Goal: Task Accomplishment & Management: Use online tool/utility

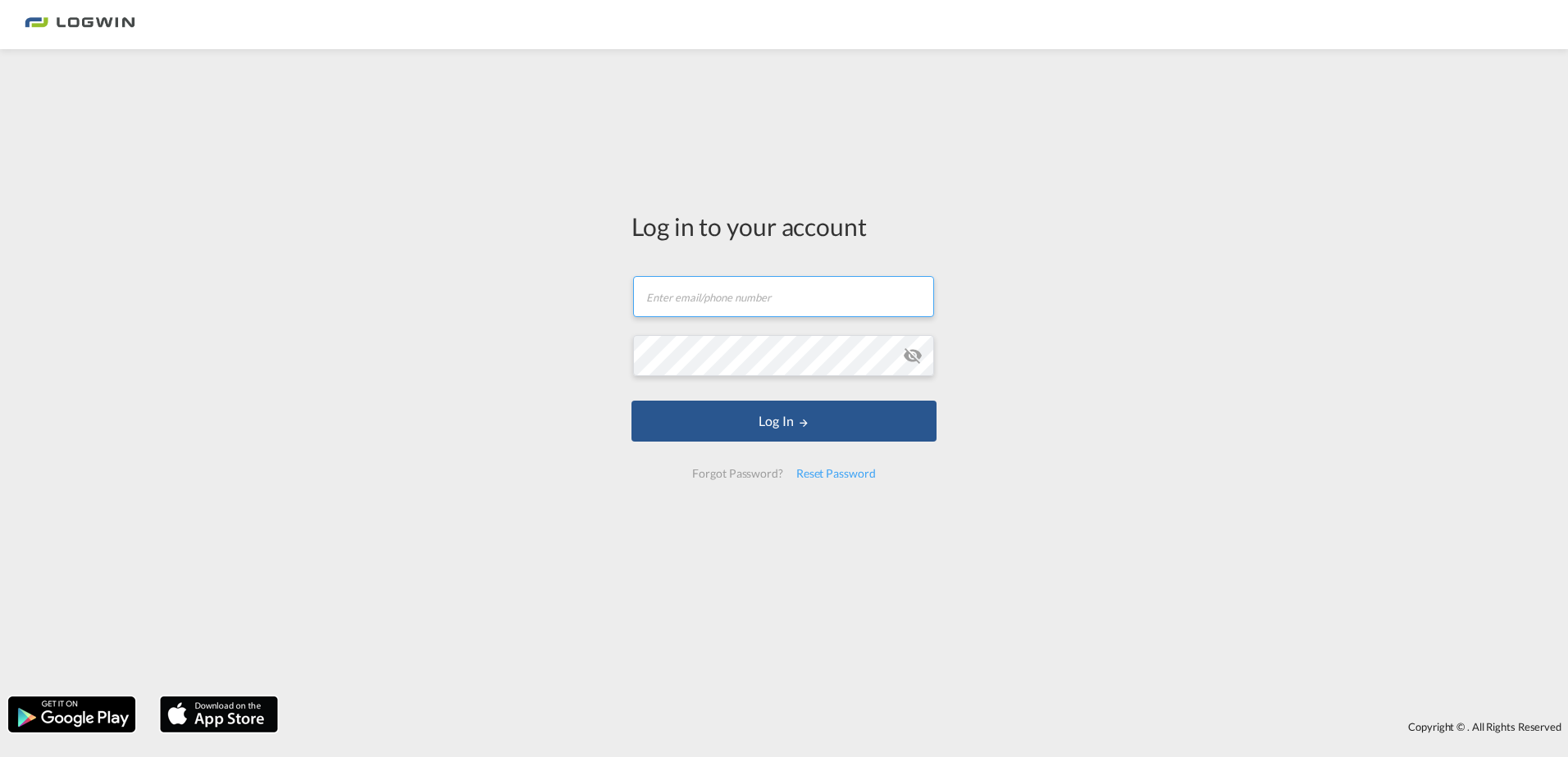
click at [708, 297] on input "text" at bounding box center [783, 296] width 301 height 41
type input "[PERSON_NAME][EMAIL_ADDRESS][DOMAIN_NAME]"
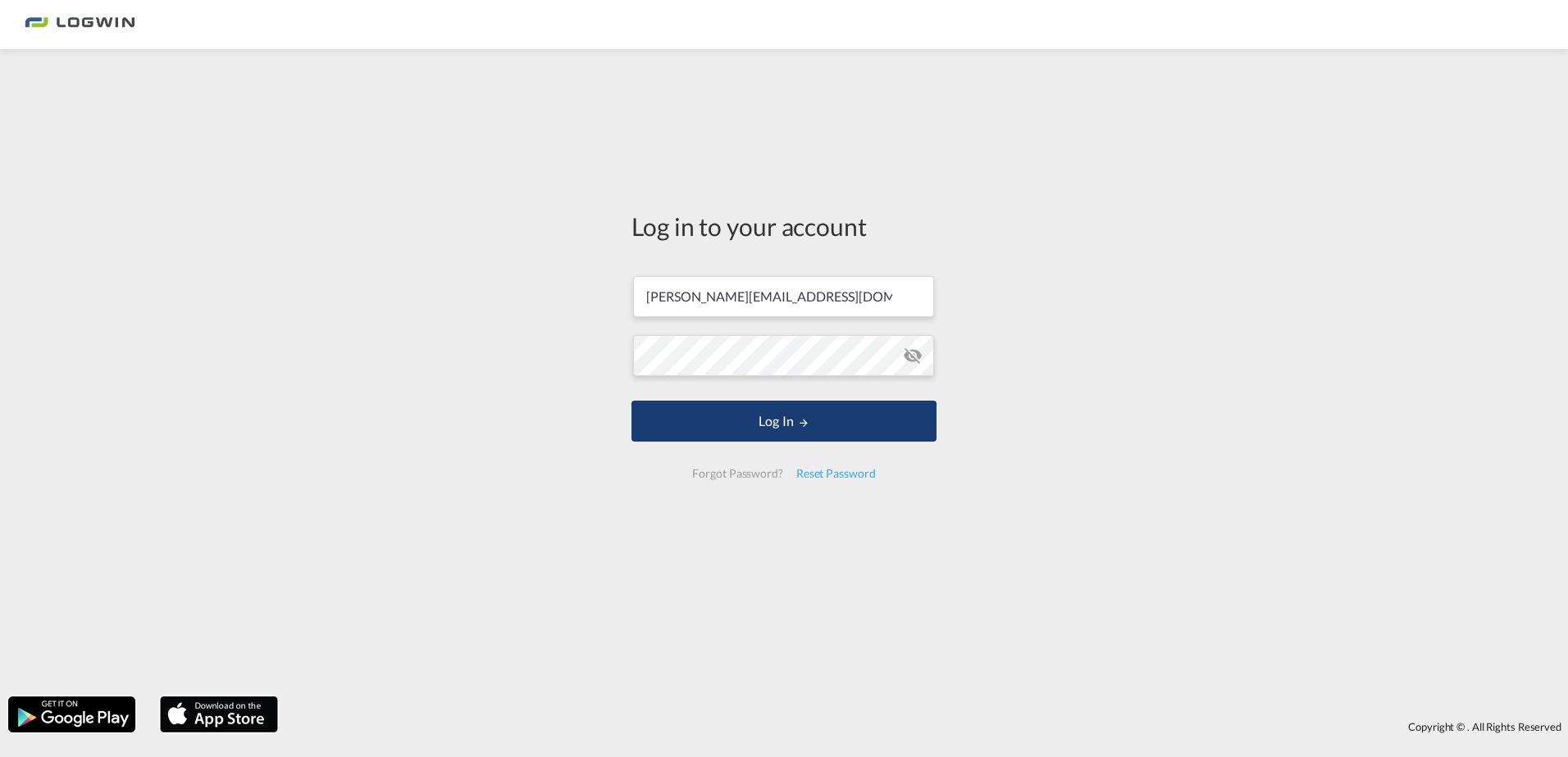
click at [716, 422] on button "Log In" at bounding box center [783, 420] width 305 height 41
